Goal: Find specific page/section: Find specific page/section

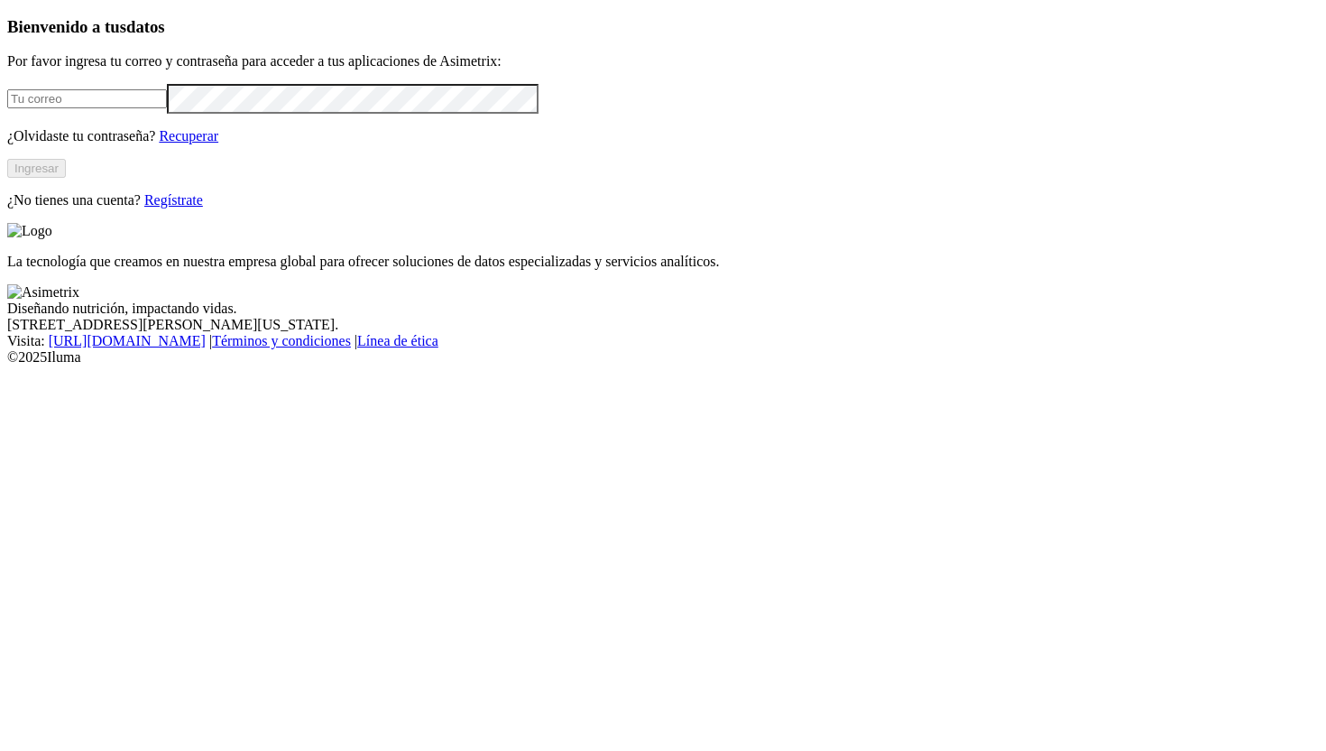
type input "[PERSON_NAME][EMAIL_ADDRESS][PERSON_NAME][DOMAIN_NAME]"
click at [66, 178] on button "Ingresar" at bounding box center [36, 168] width 59 height 19
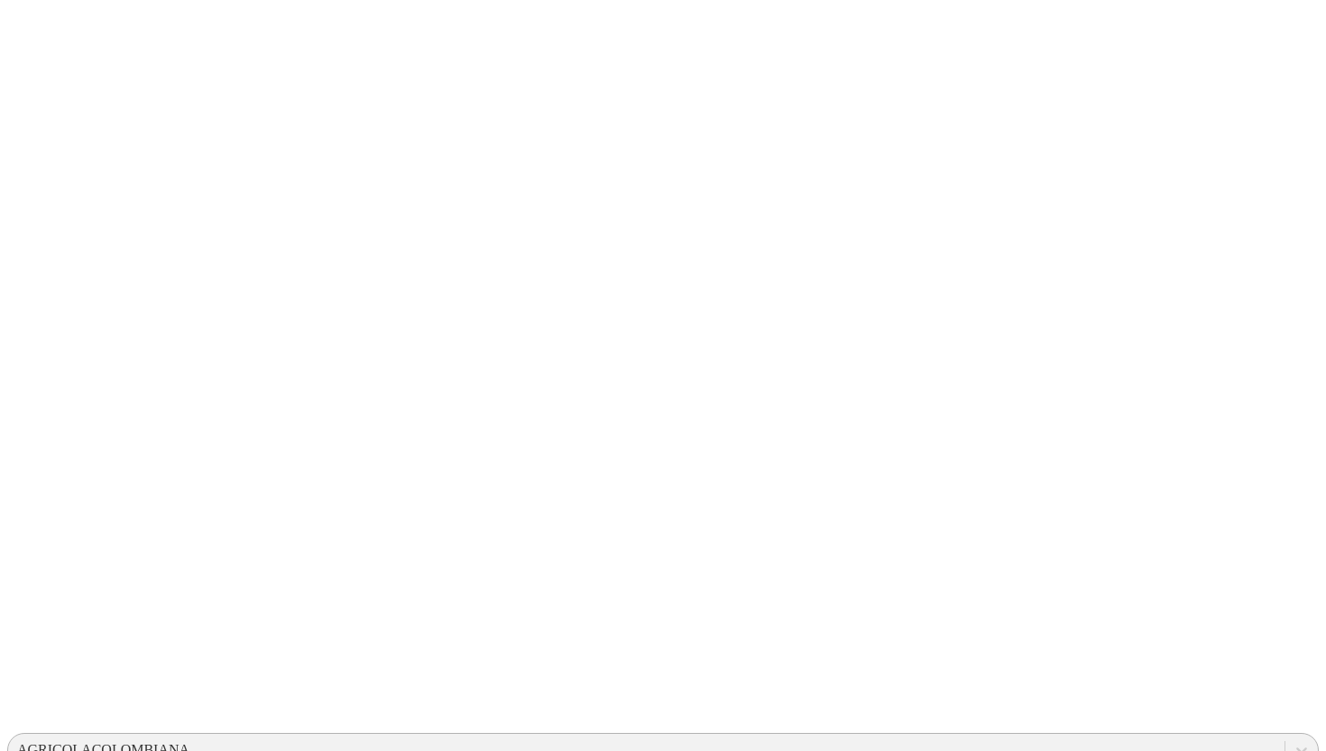
click at [189, 742] on div "AGRICOLACOLOMBIANA" at bounding box center [103, 750] width 172 height 16
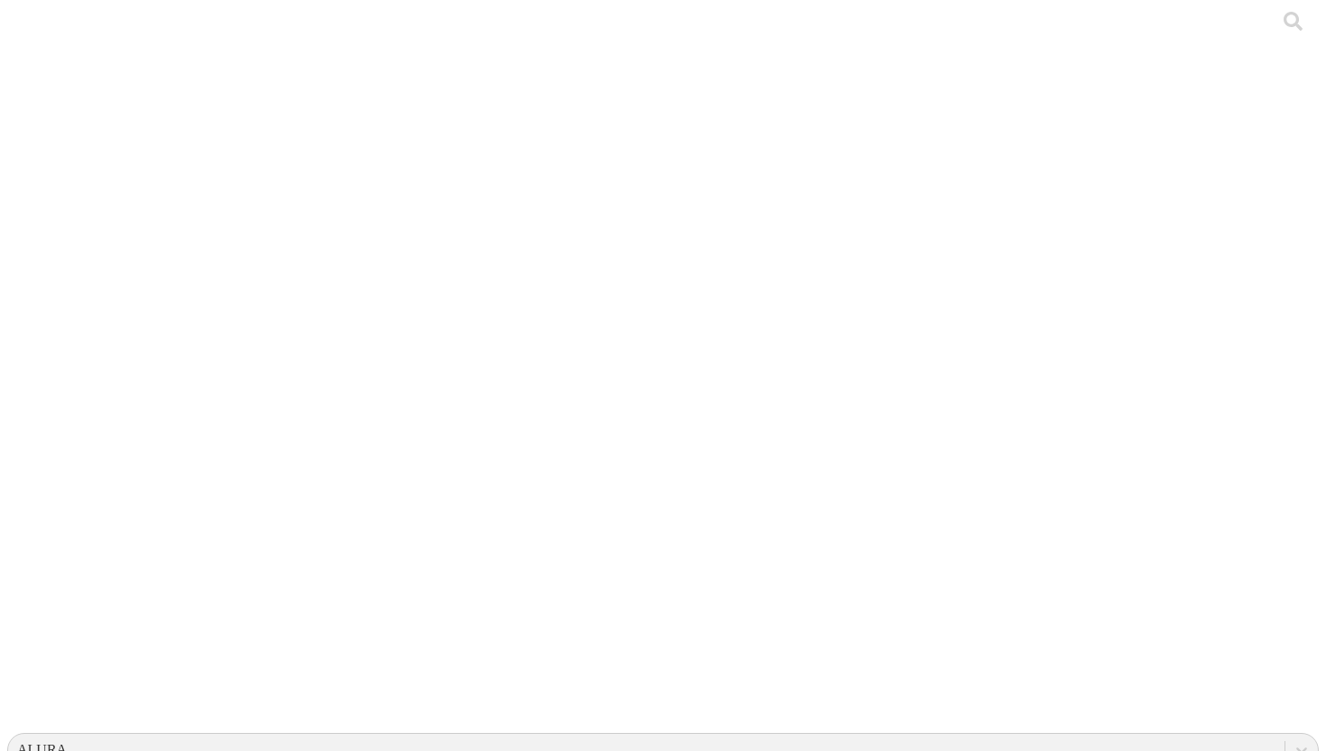
type input "P"
